Goal: Check status: Check status

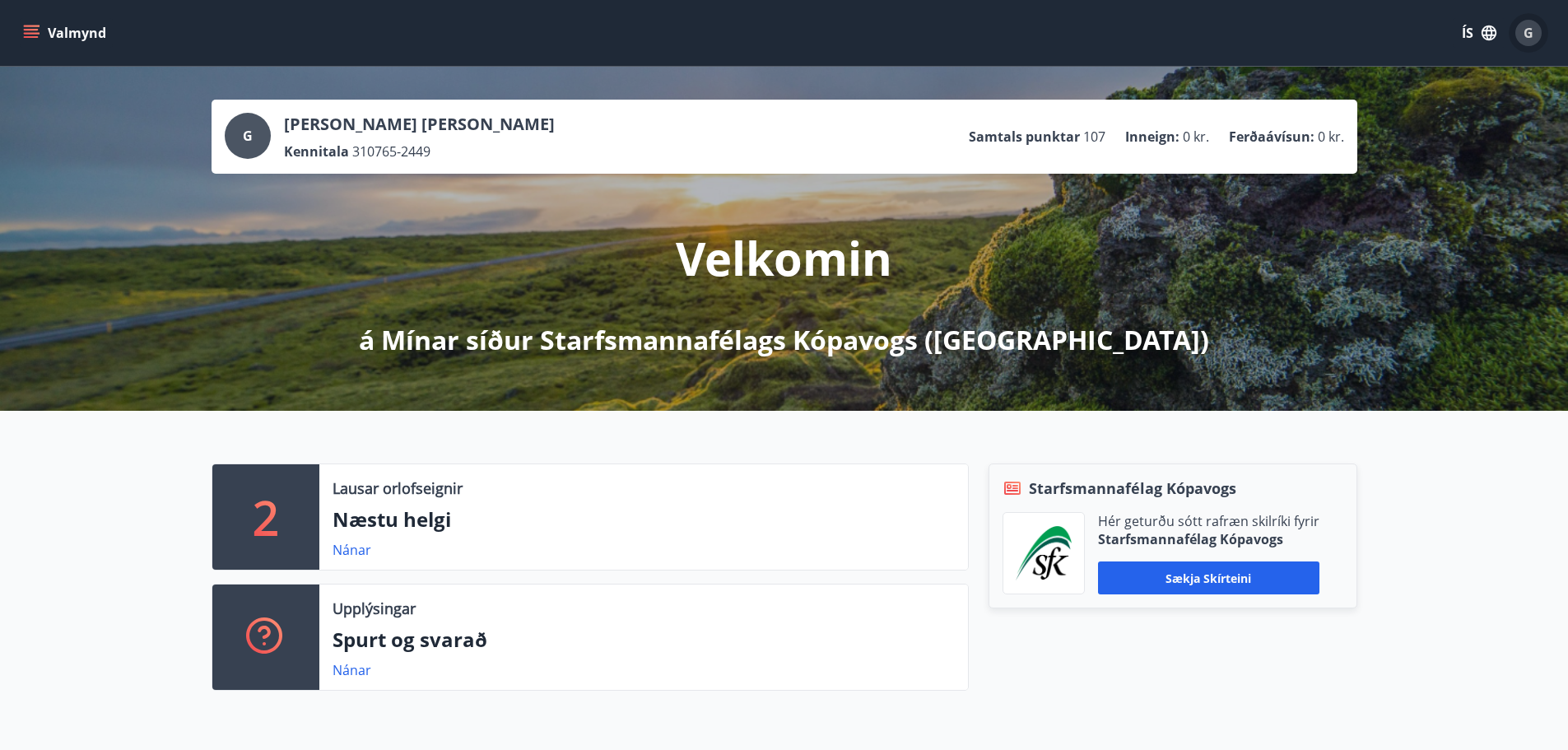
click at [1526, 24] on span "G" at bounding box center [1529, 33] width 10 height 18
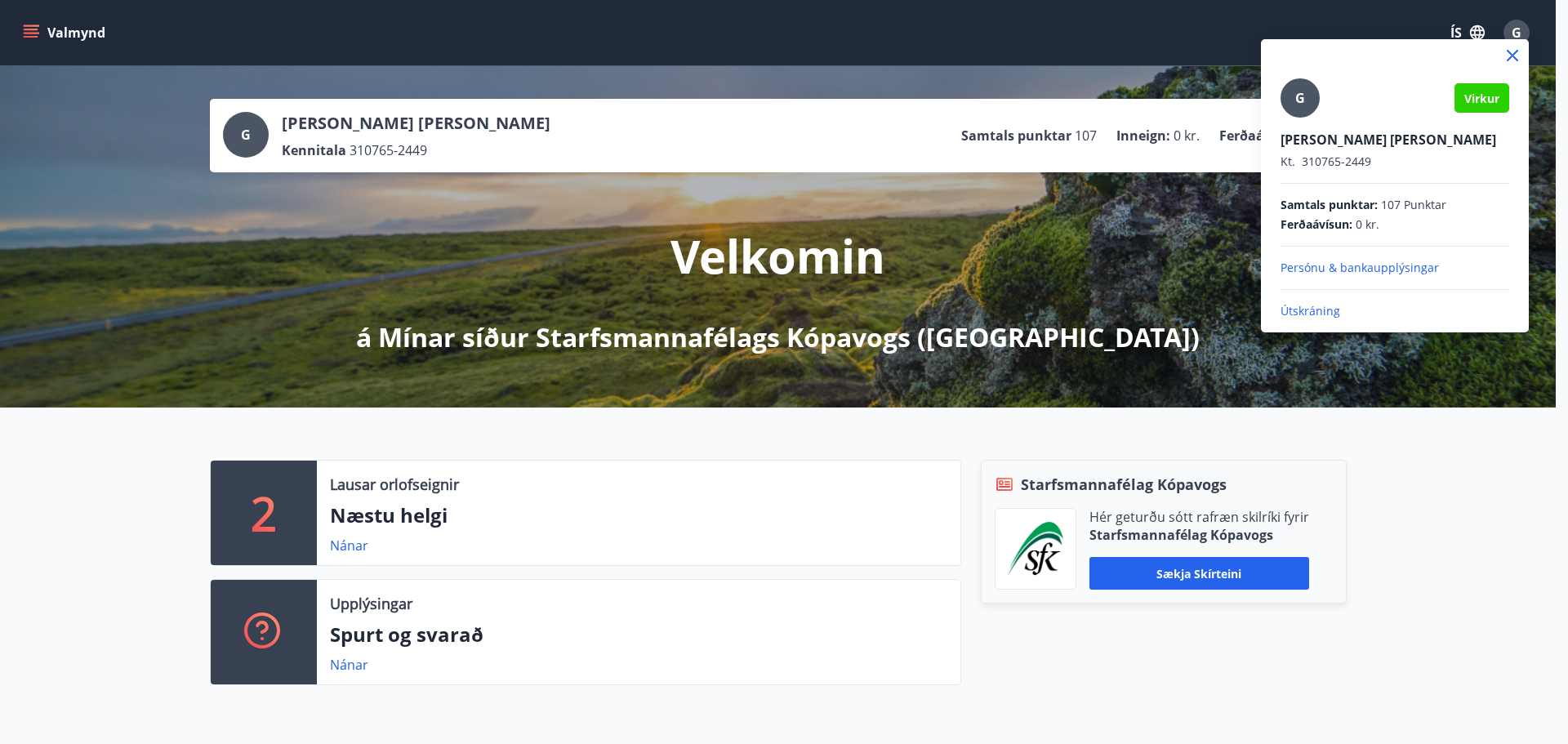
click at [31, 29] on div at bounding box center [784, 372] width 1568 height 744
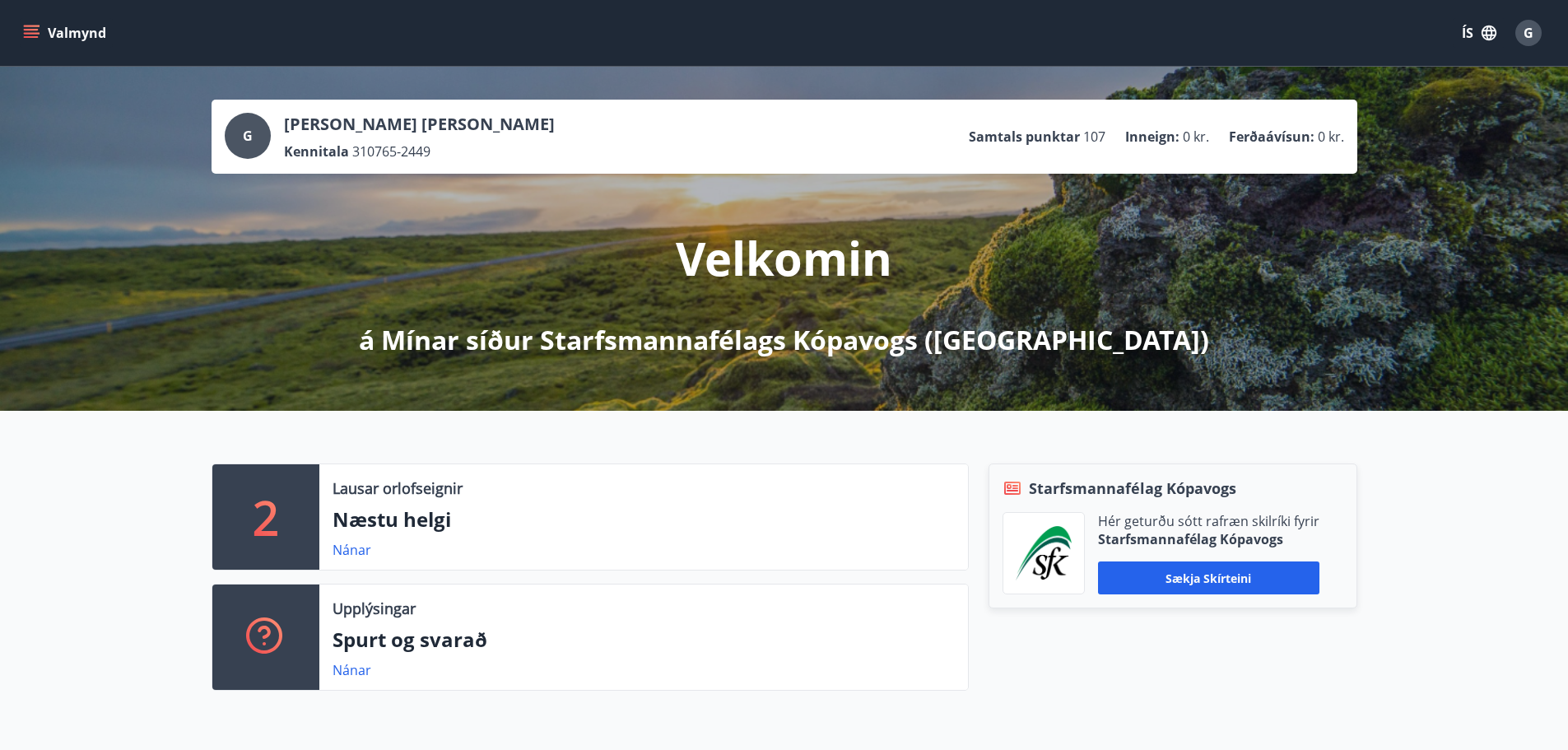
click at [31, 29] on icon "menu" at bounding box center [32, 30] width 15 height 2
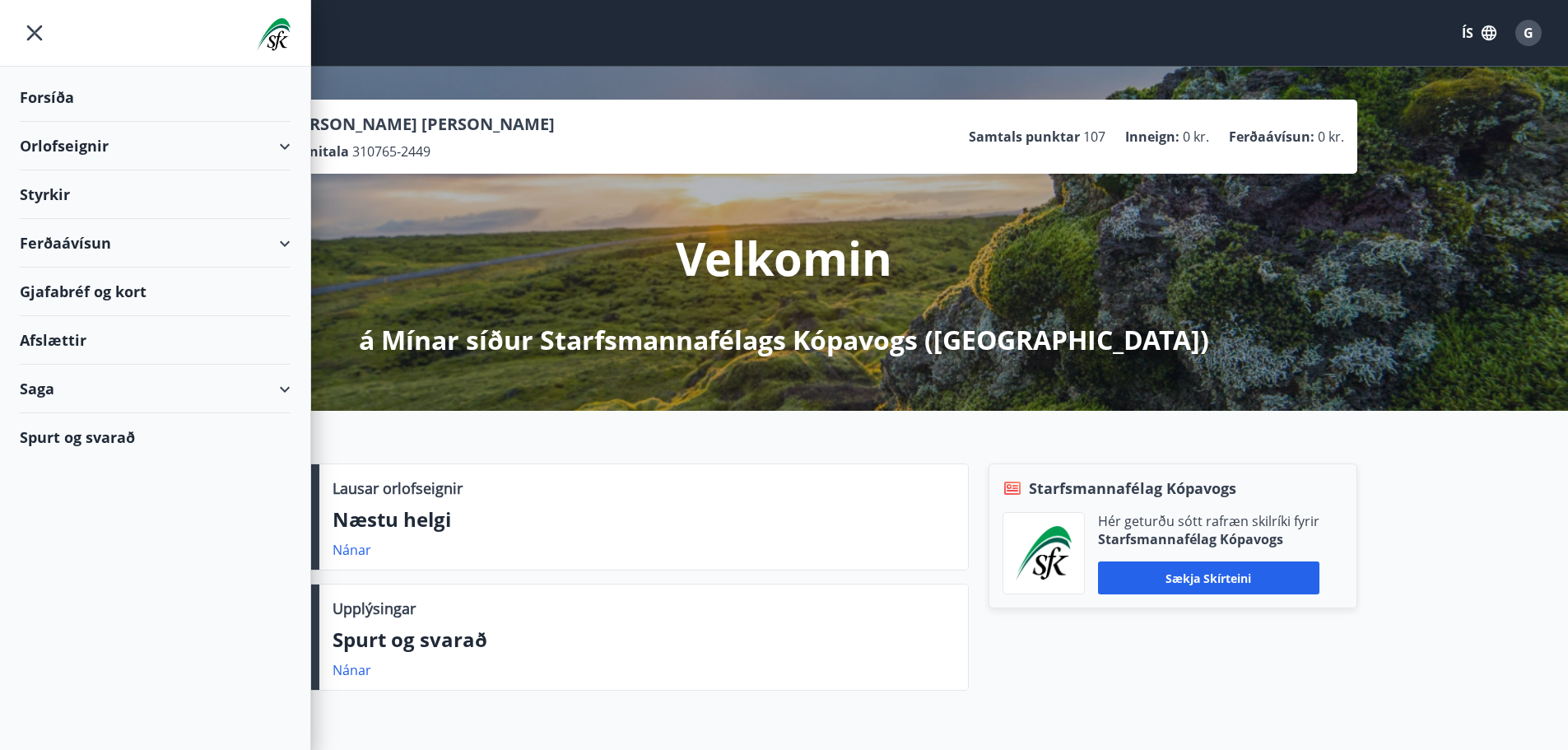
click at [55, 234] on div "Ferðaávísun" at bounding box center [155, 243] width 271 height 49
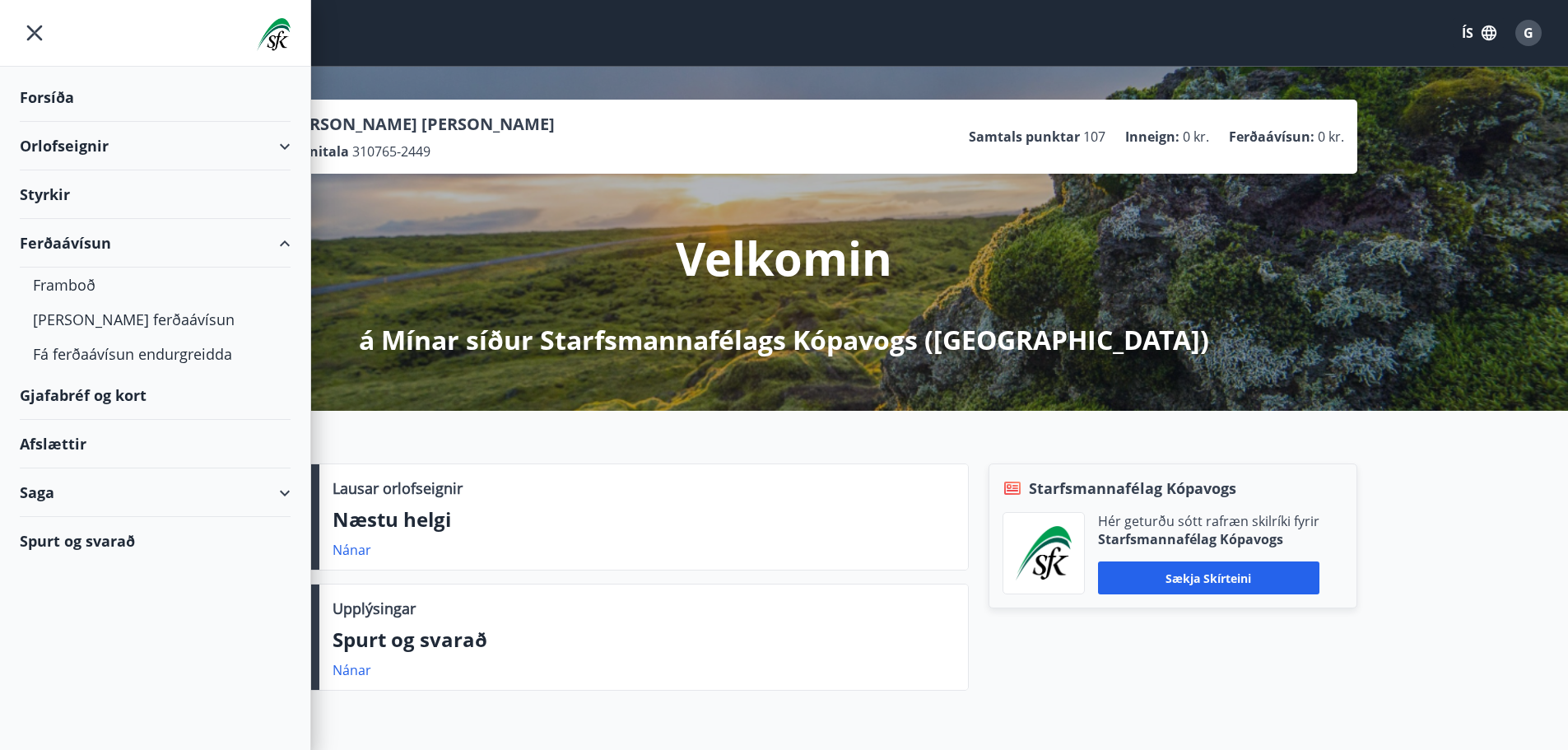
click at [26, 479] on div "Saga" at bounding box center [155, 493] width 271 height 49
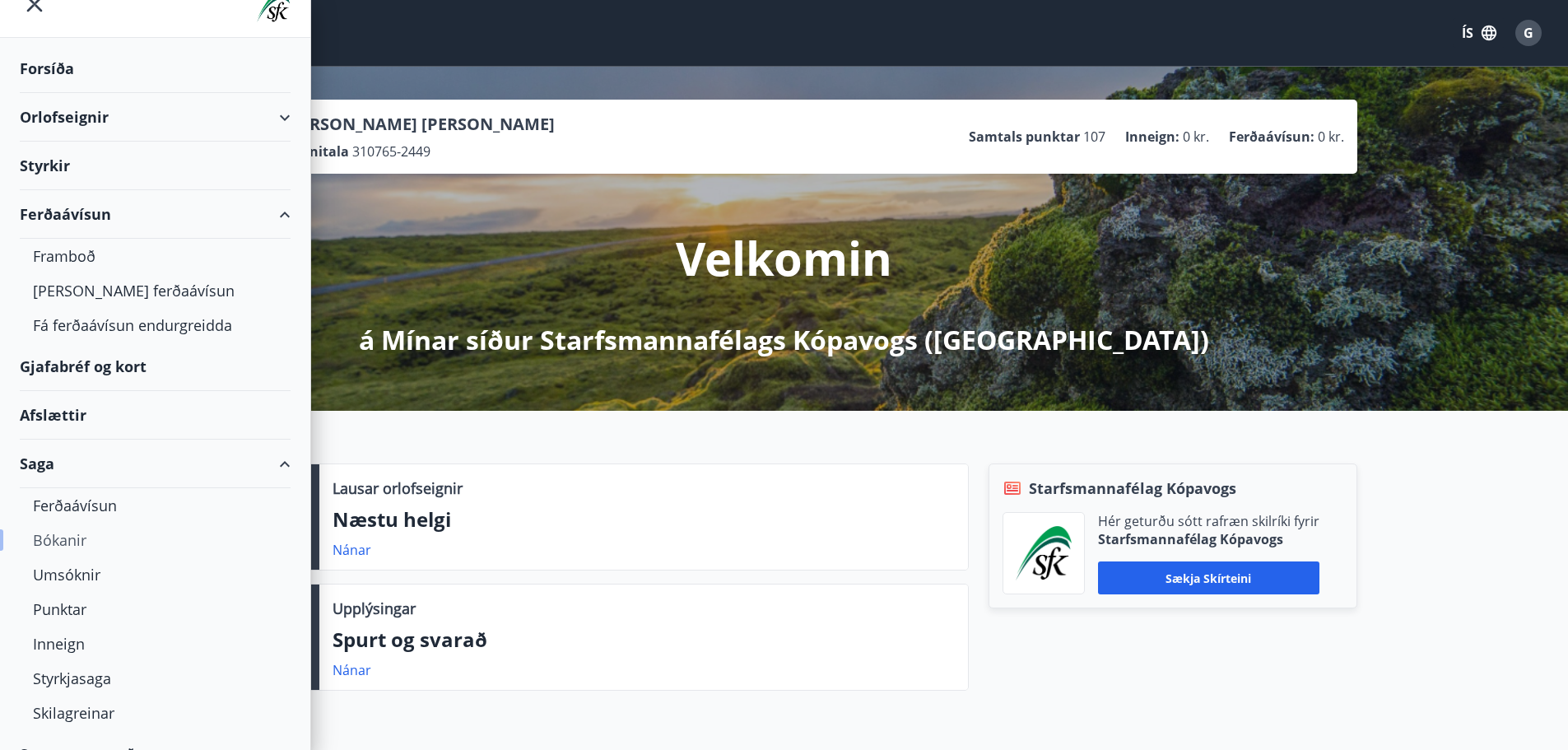
scroll to position [57, 0]
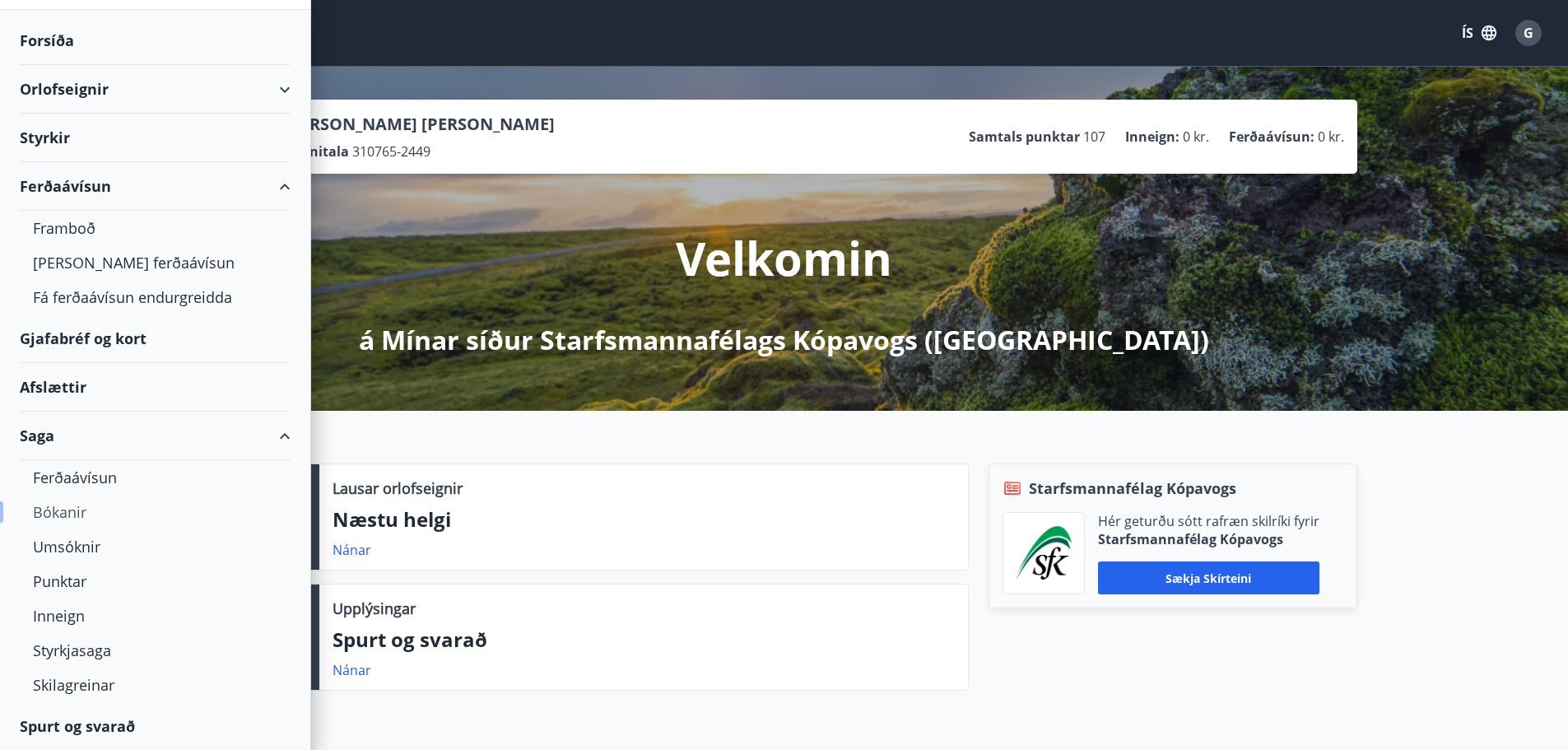
click at [64, 512] on div "Bókanir" at bounding box center [154, 512] width 244 height 35
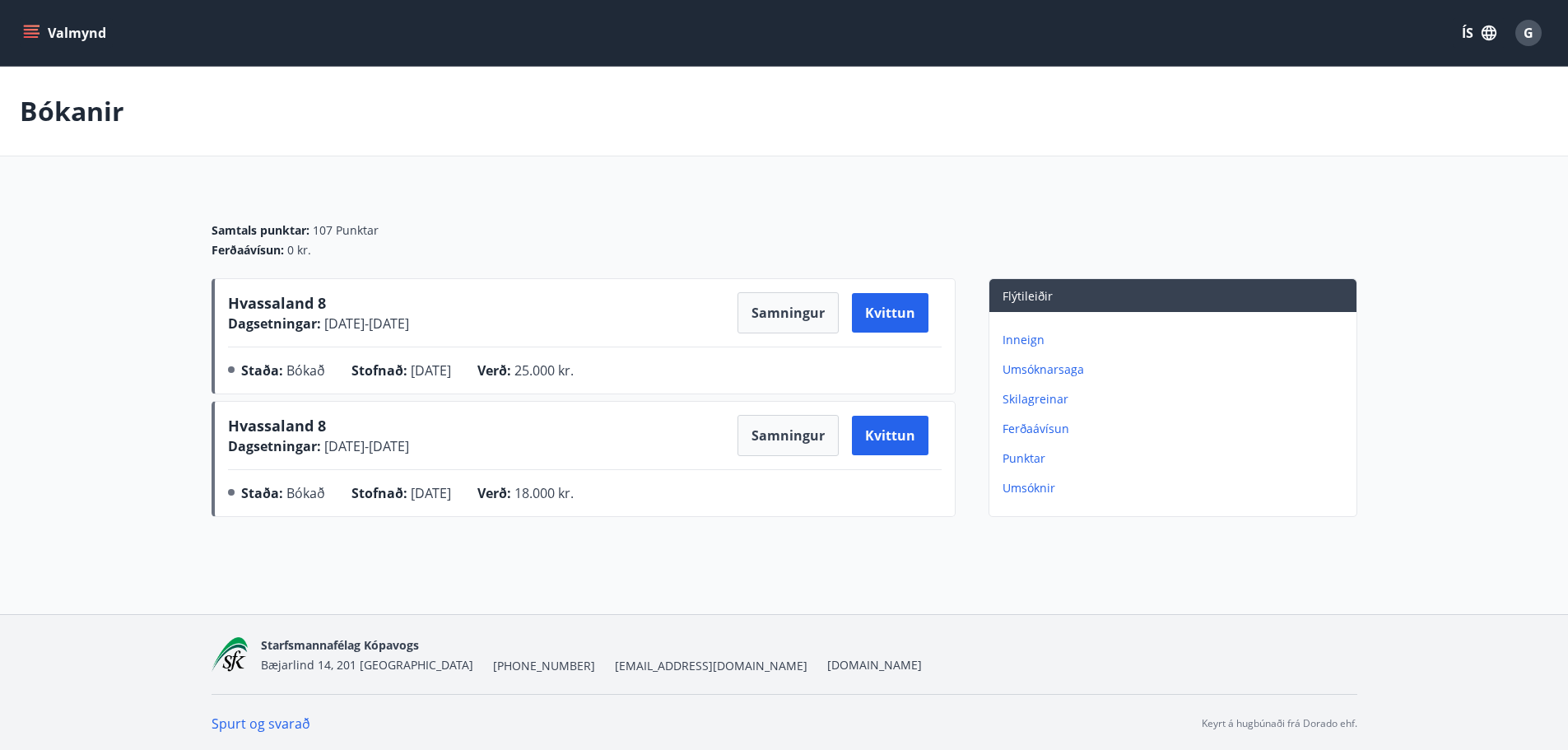
click at [1050, 429] on p "Ferðaávísun" at bounding box center [1176, 429] width 348 height 17
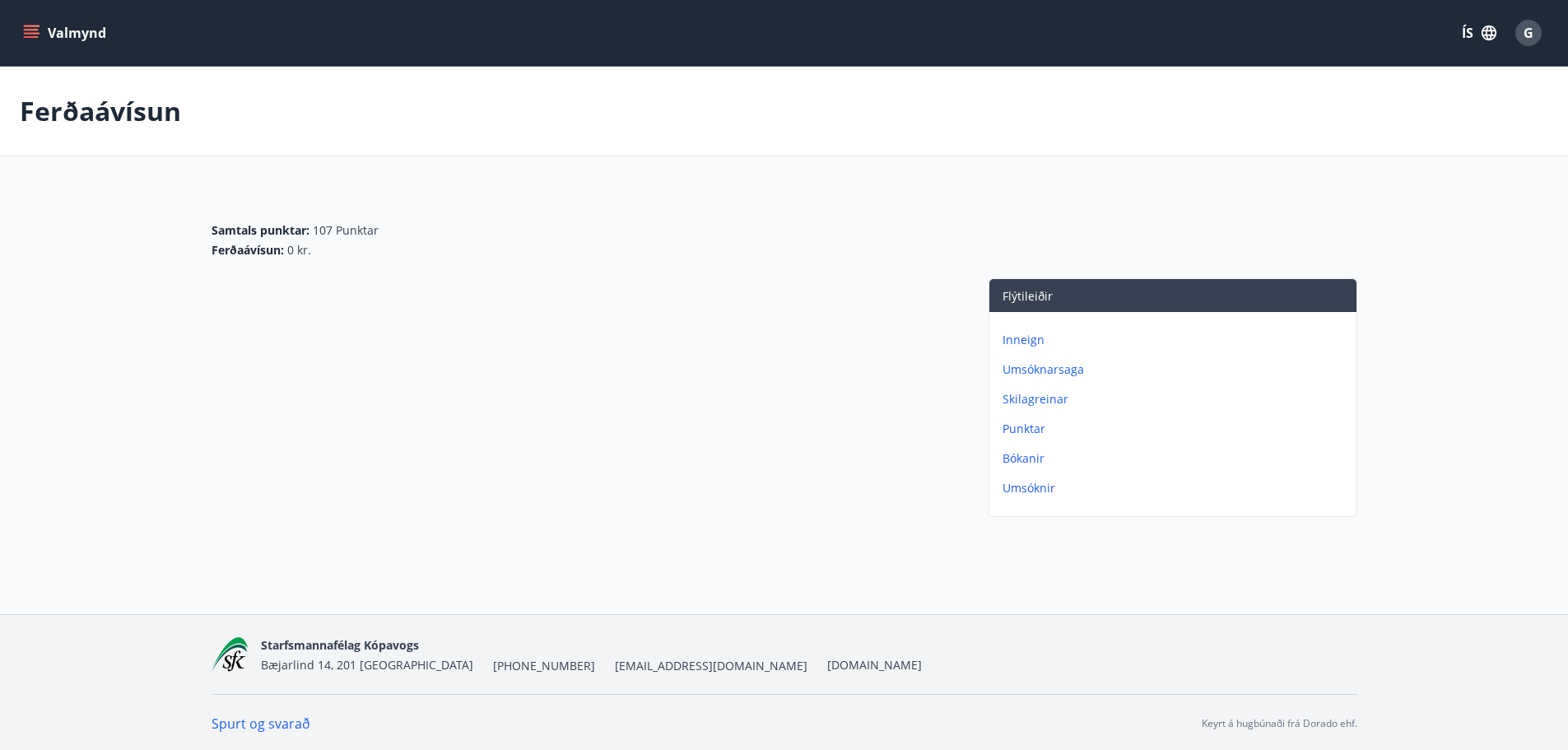
click at [23, 25] on icon "menu" at bounding box center [32, 33] width 17 height 17
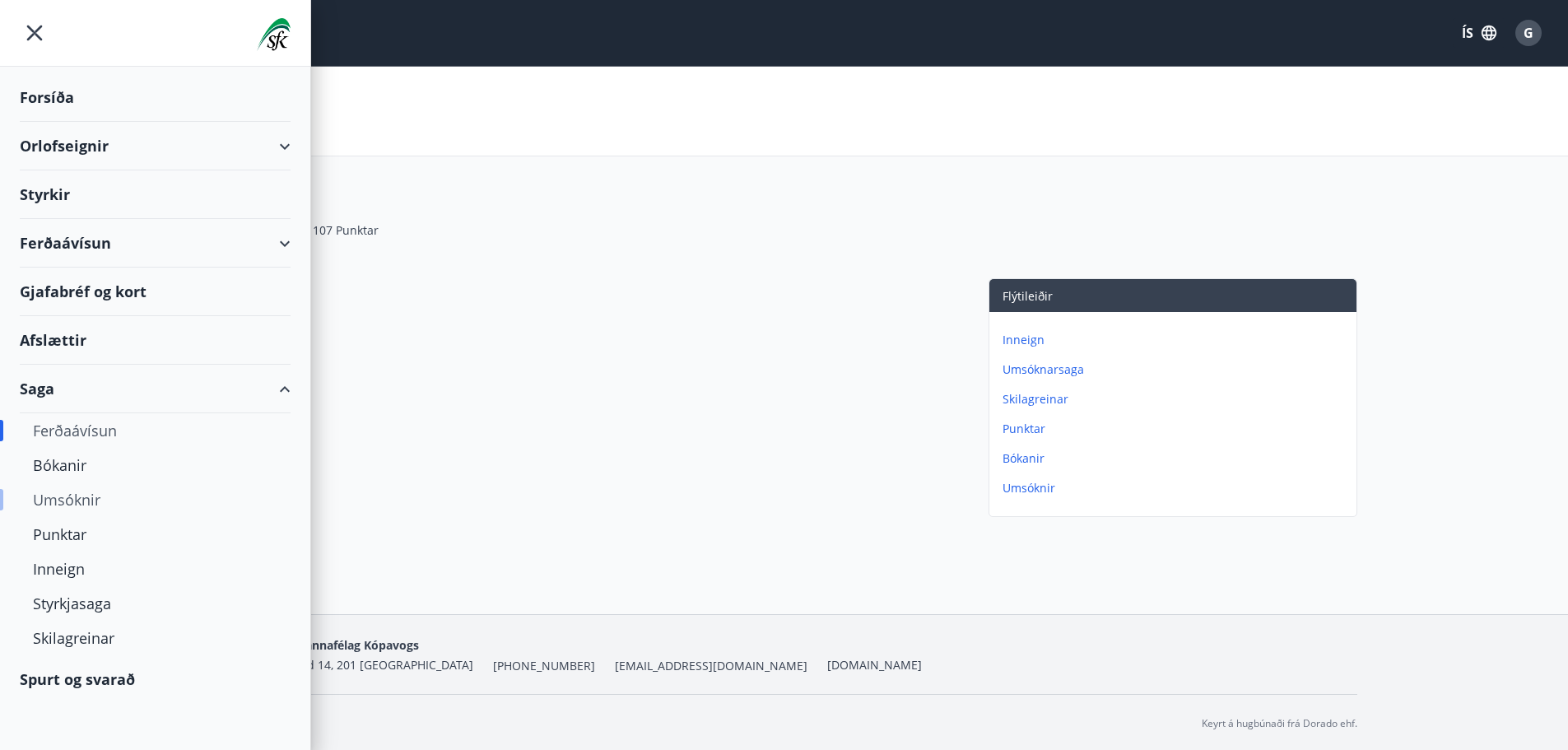
click at [65, 510] on div "Umsóknir" at bounding box center [154, 499] width 244 height 35
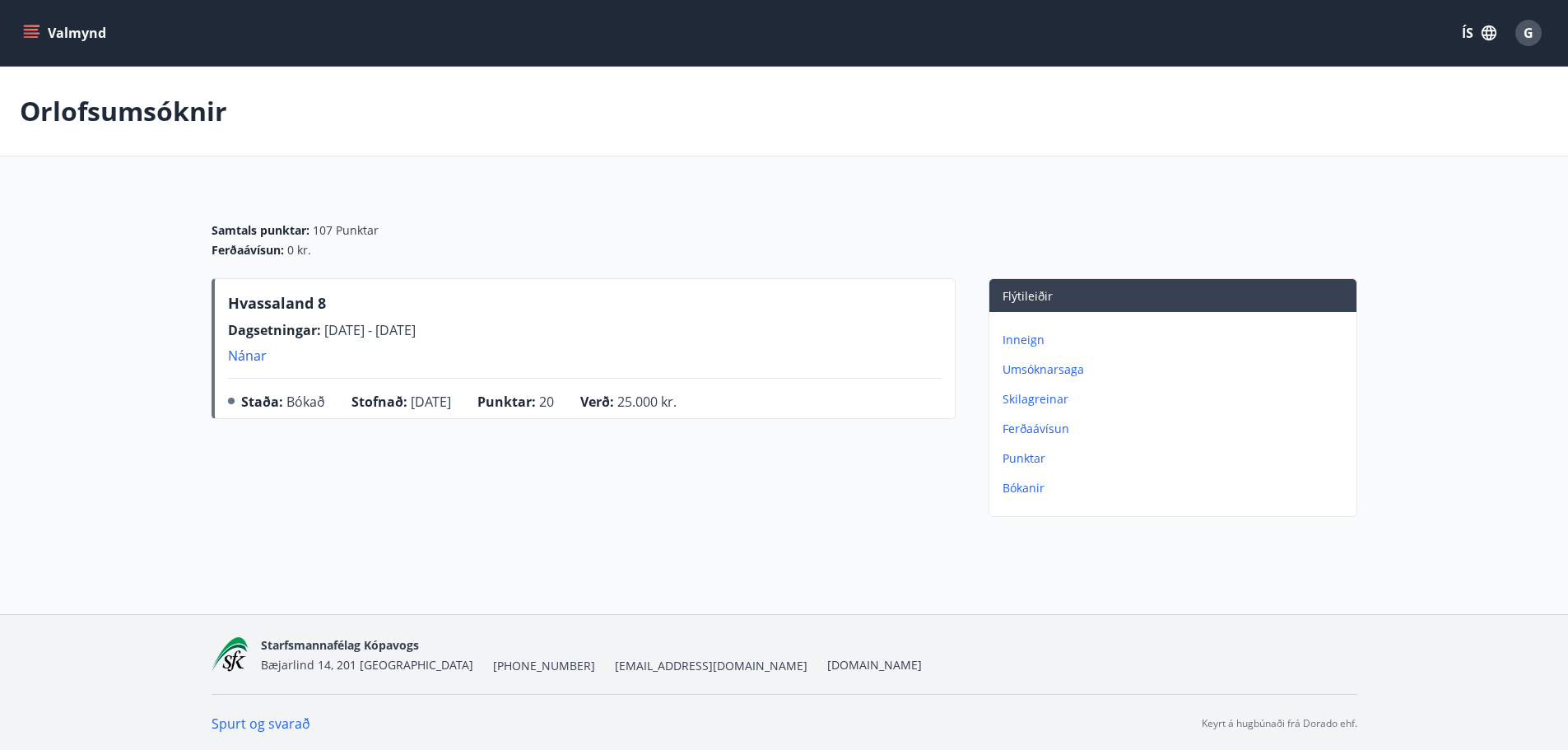
click at [30, 33] on icon "menu" at bounding box center [33, 33] width 18 height 2
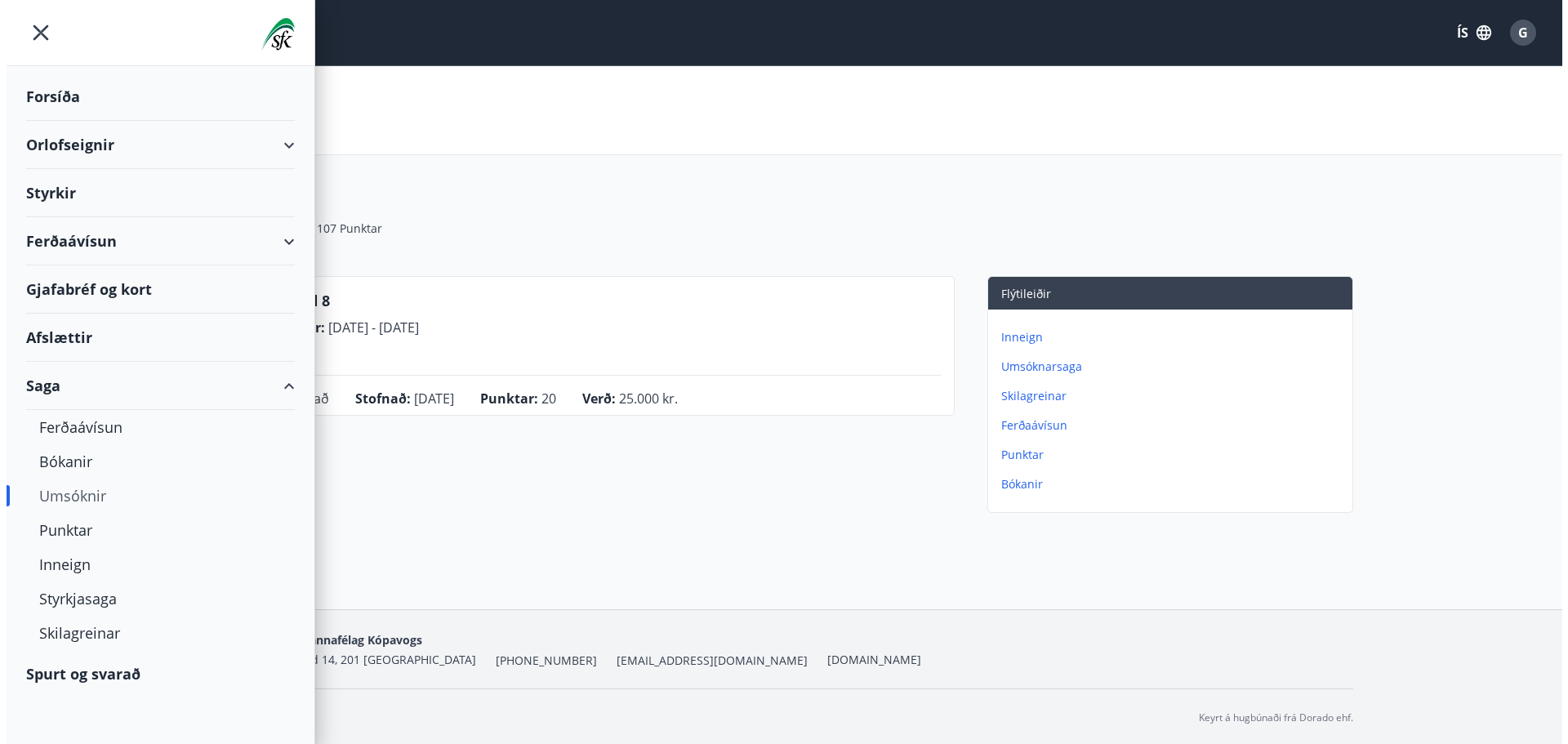
scroll to position [3, 0]
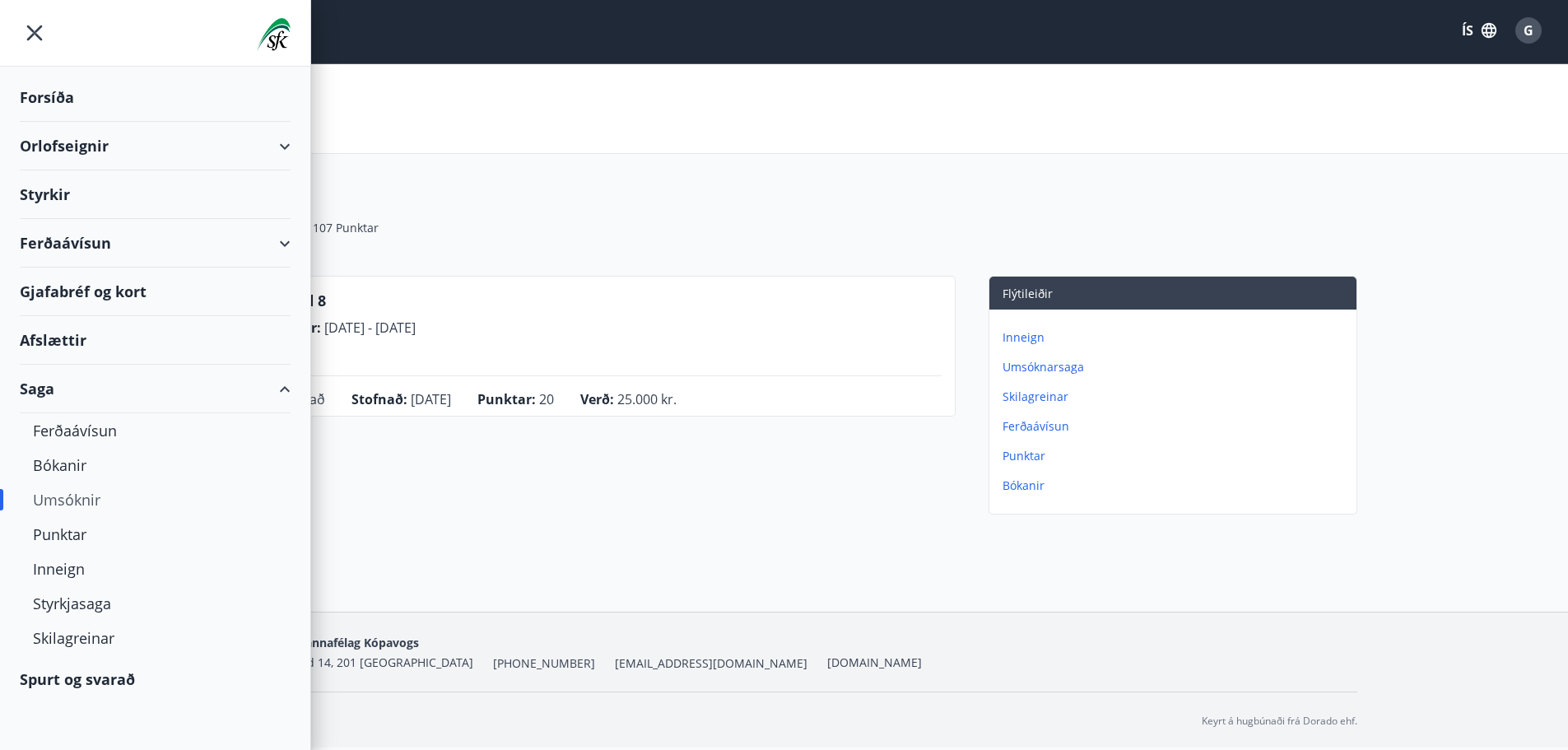
click at [81, 250] on div "Ferðaávísun" at bounding box center [155, 243] width 271 height 49
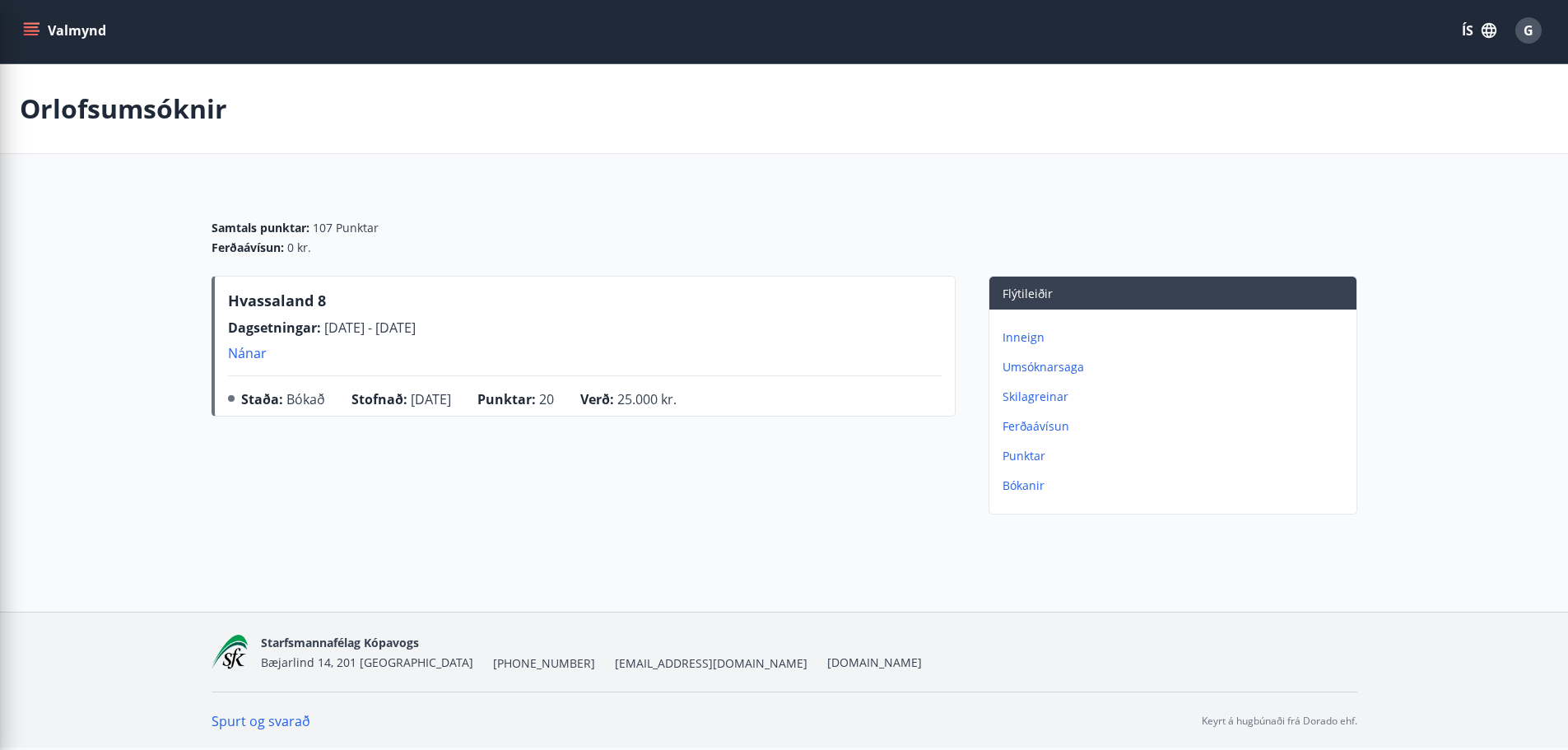
click at [420, 100] on div "Orlofsumsóknir" at bounding box center [784, 109] width 1568 height 90
click at [1532, 32] on span "G" at bounding box center [1529, 30] width 10 height 18
